Goal: Transaction & Acquisition: Book appointment/travel/reservation

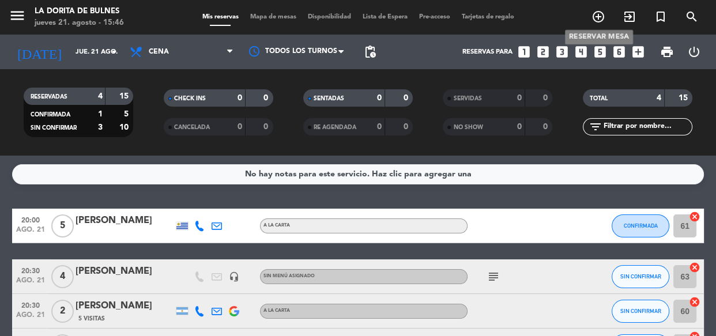
scroll to position [52, 0]
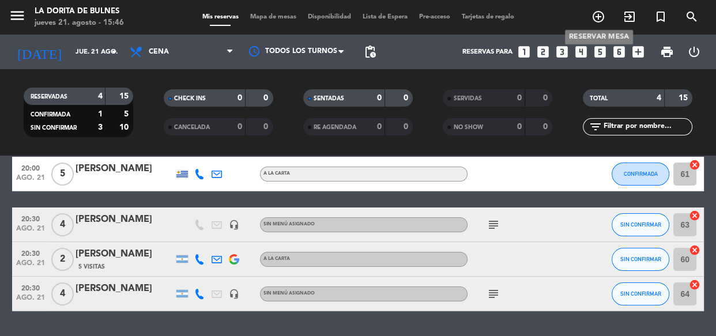
click at [600, 21] on icon "add_circle_outline" at bounding box center [599, 17] width 14 height 14
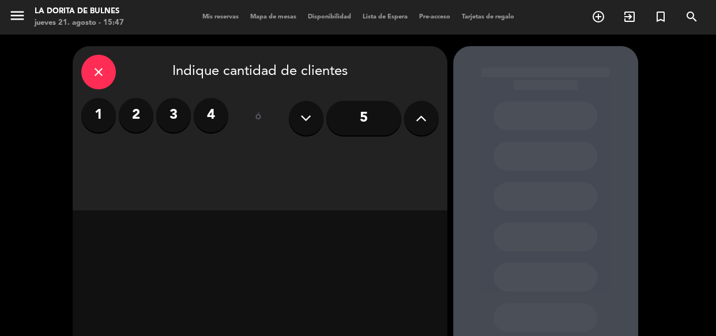
click at [208, 109] on label "4" at bounding box center [211, 115] width 35 height 35
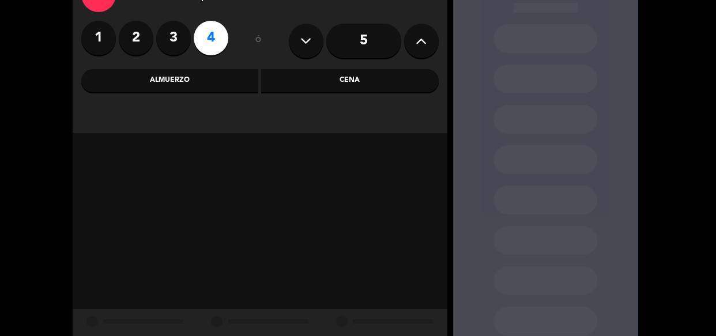
scroll to position [104, 0]
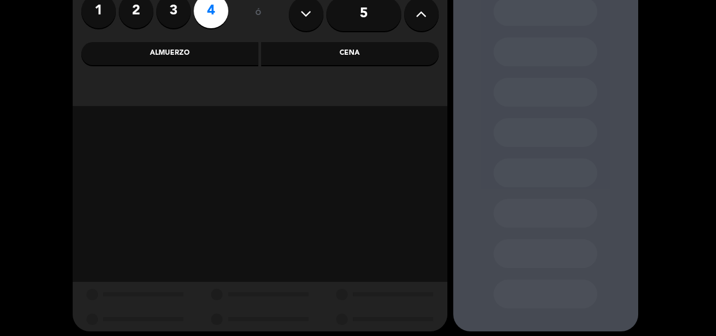
click at [273, 80] on div "close Indique cantidad de clientes 1 2 3 4 ó 5 Almuerzo Cena" at bounding box center [260, 24] width 375 height 164
drag, startPoint x: 215, startPoint y: 58, endPoint x: 226, endPoint y: 48, distance: 15.1
click at [219, 52] on div "Almuerzo" at bounding box center [170, 53] width 178 height 23
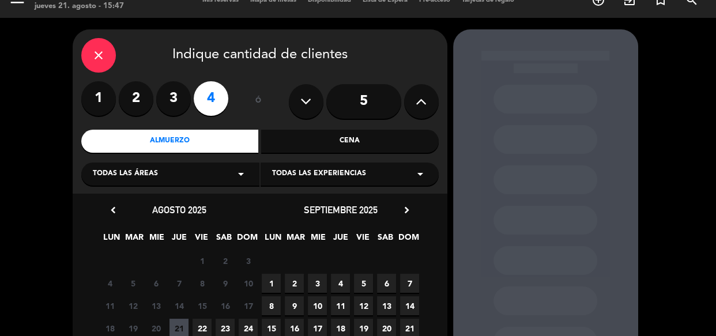
scroll to position [0, 0]
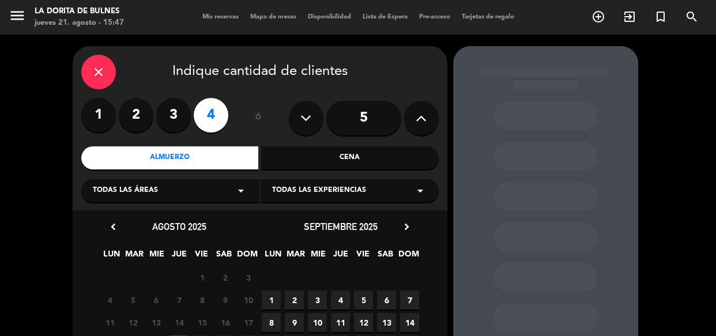
click at [174, 108] on label "3" at bounding box center [173, 115] width 35 height 35
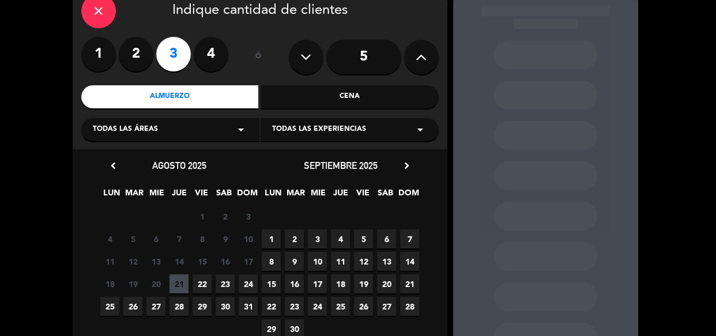
scroll to position [134, 0]
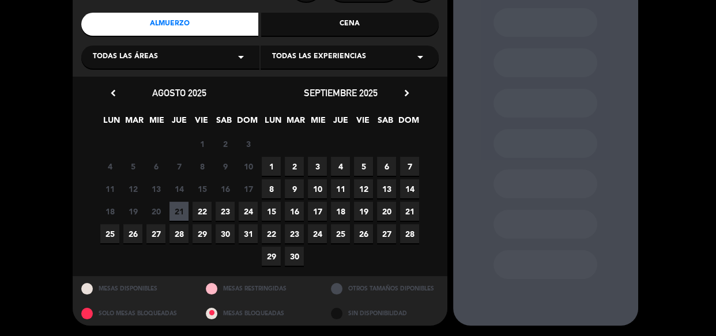
click at [202, 213] on span "22" at bounding box center [202, 211] width 19 height 19
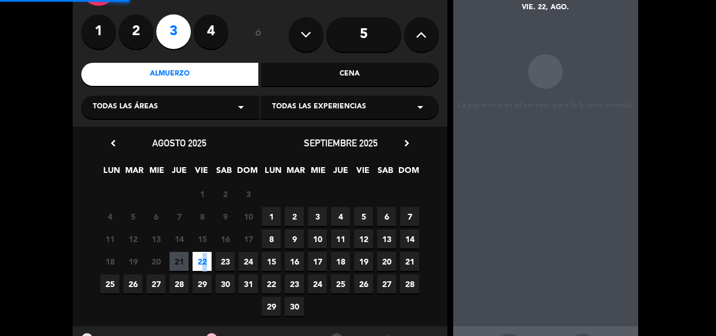
scroll to position [46, 0]
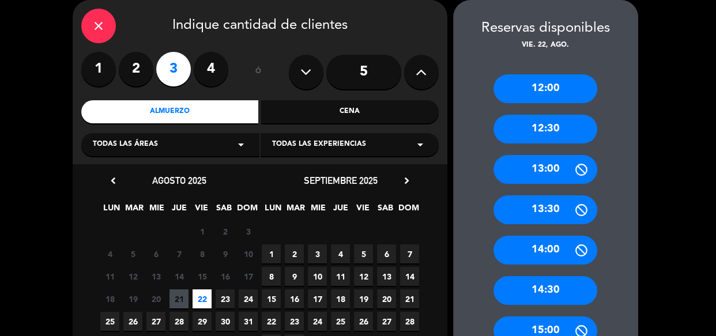
click at [545, 162] on div "13:00" at bounding box center [546, 169] width 104 height 29
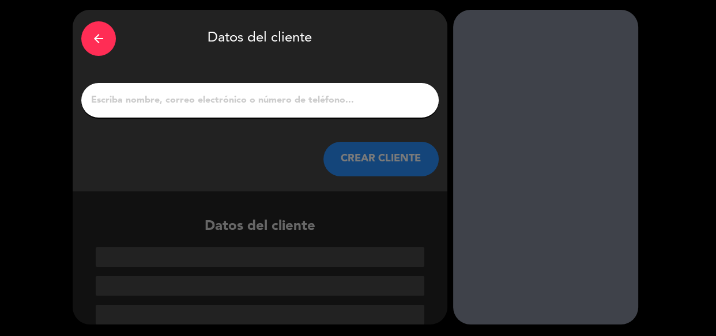
scroll to position [36, 0]
click at [230, 83] on div at bounding box center [260, 100] width 358 height 35
click at [202, 98] on input "1" at bounding box center [260, 100] width 340 height 16
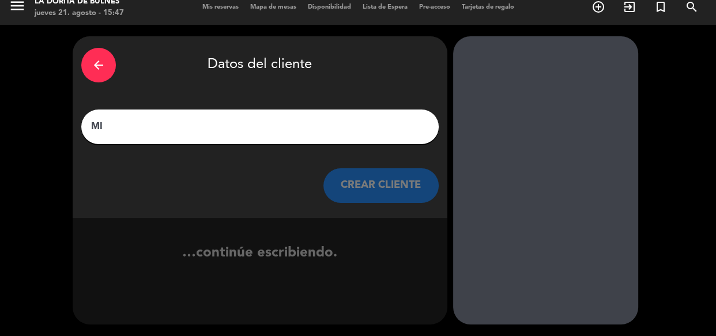
type input "M"
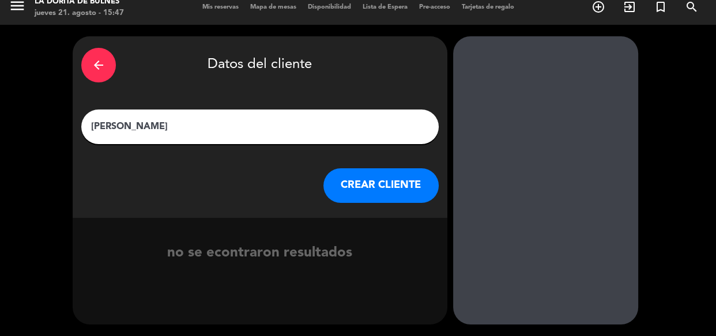
type input "[PERSON_NAME]"
click at [388, 200] on button "CREAR CLIENTE" at bounding box center [381, 185] width 115 height 35
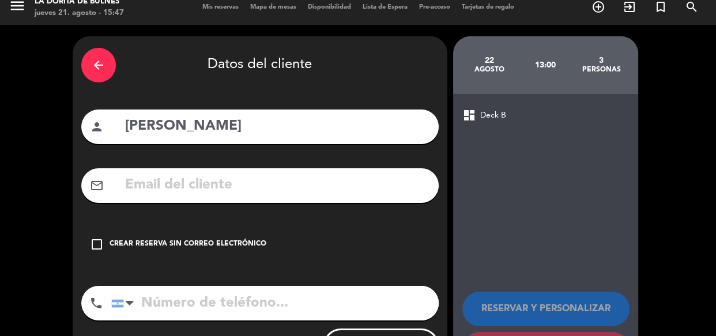
click at [123, 238] on div "check_box_outline_blank Crear reserva sin correo electrónico" at bounding box center [260, 244] width 358 height 35
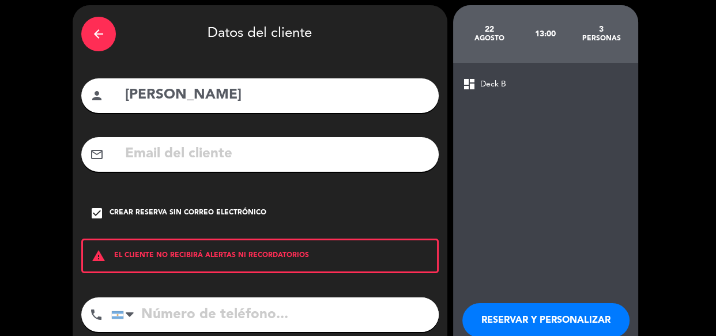
scroll to position [108, 0]
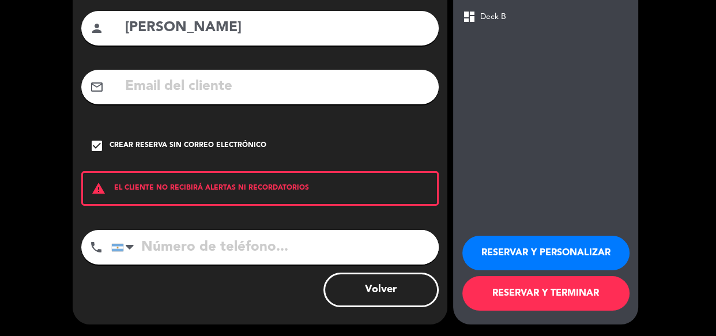
click at [496, 246] on button "RESERVAR Y PERSONALIZAR" at bounding box center [546, 253] width 167 height 35
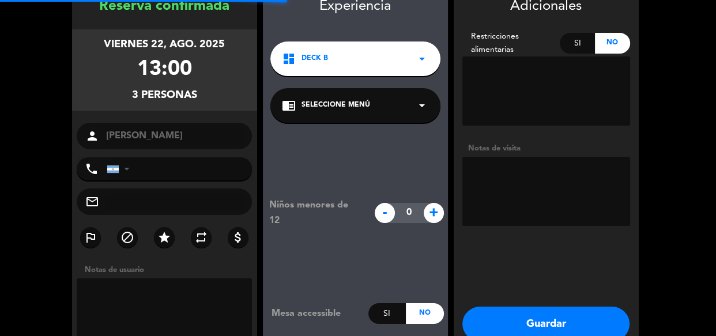
scroll to position [46, 0]
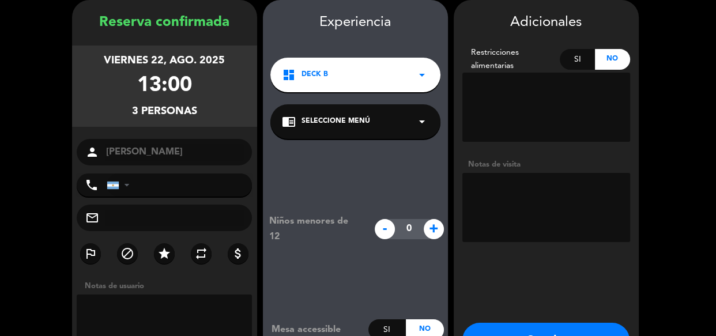
click at [546, 202] on textarea at bounding box center [547, 207] width 168 height 69
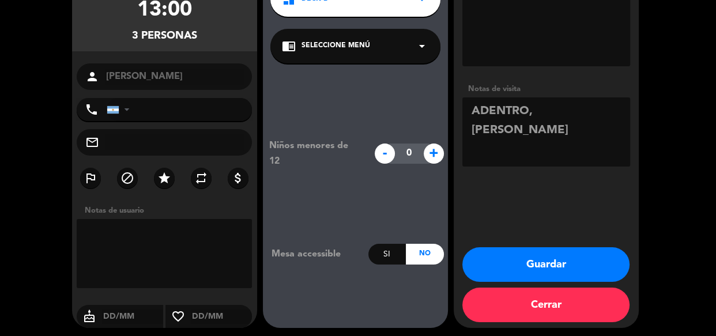
scroll to position [125, 0]
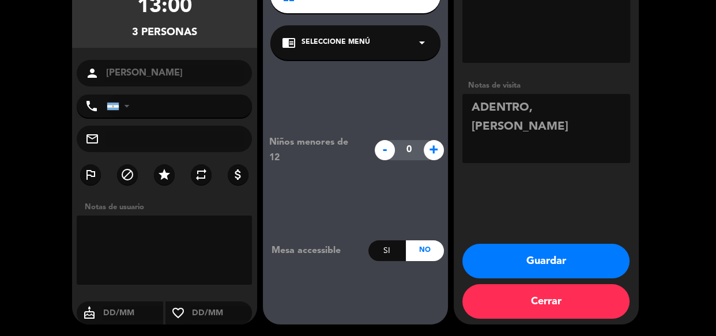
type textarea "ADENTRO, [PERSON_NAME]"
click at [583, 254] on button "Guardar" at bounding box center [546, 261] width 167 height 35
